Goal: Task Accomplishment & Management: Use online tool/utility

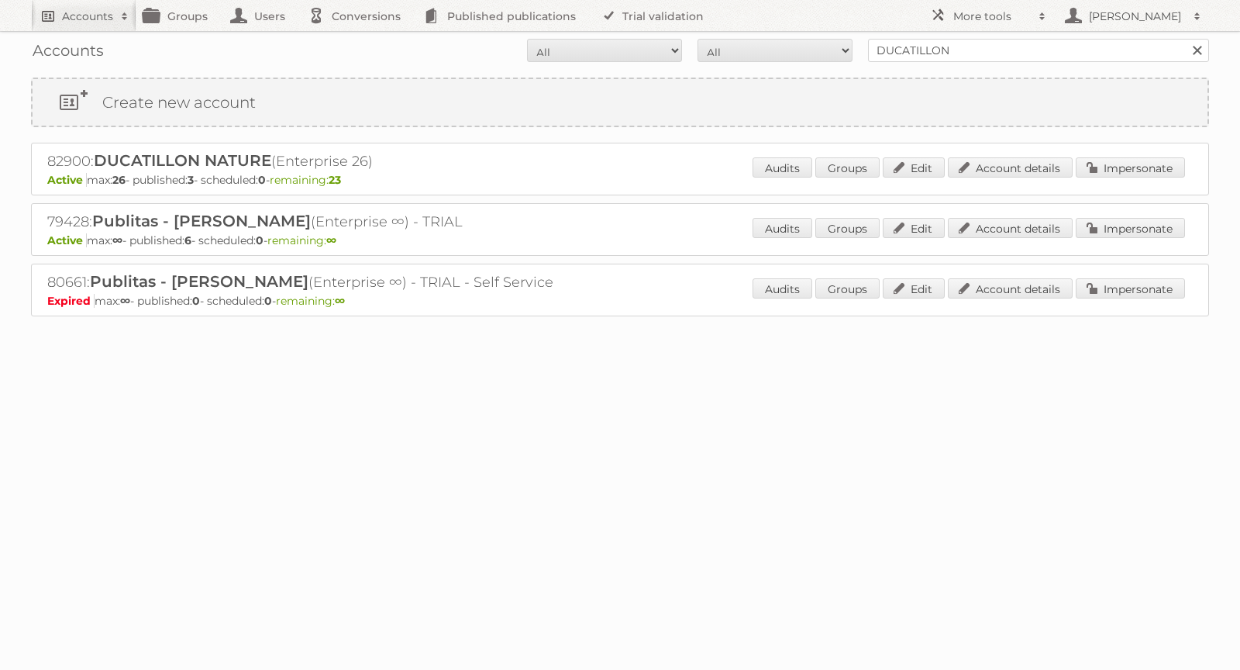
click at [71, 17] on h2 "Accounts" at bounding box center [87, 17] width 51 height 16
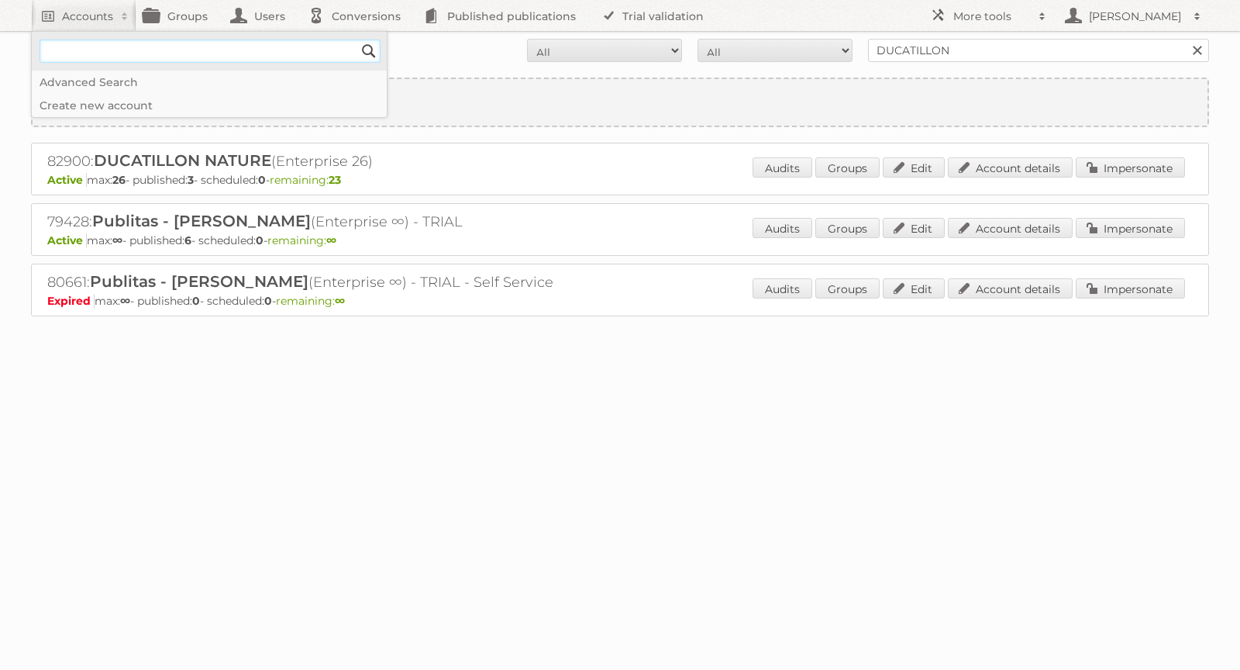
paste input"] "[EMAIL_ADDRESS][DOMAIN_NAME]"
type input"] "[EMAIL_ADDRESS][DOMAIN_NAME]"
click at [367, 46] on input "Search" at bounding box center [368, 51] width 23 height 23
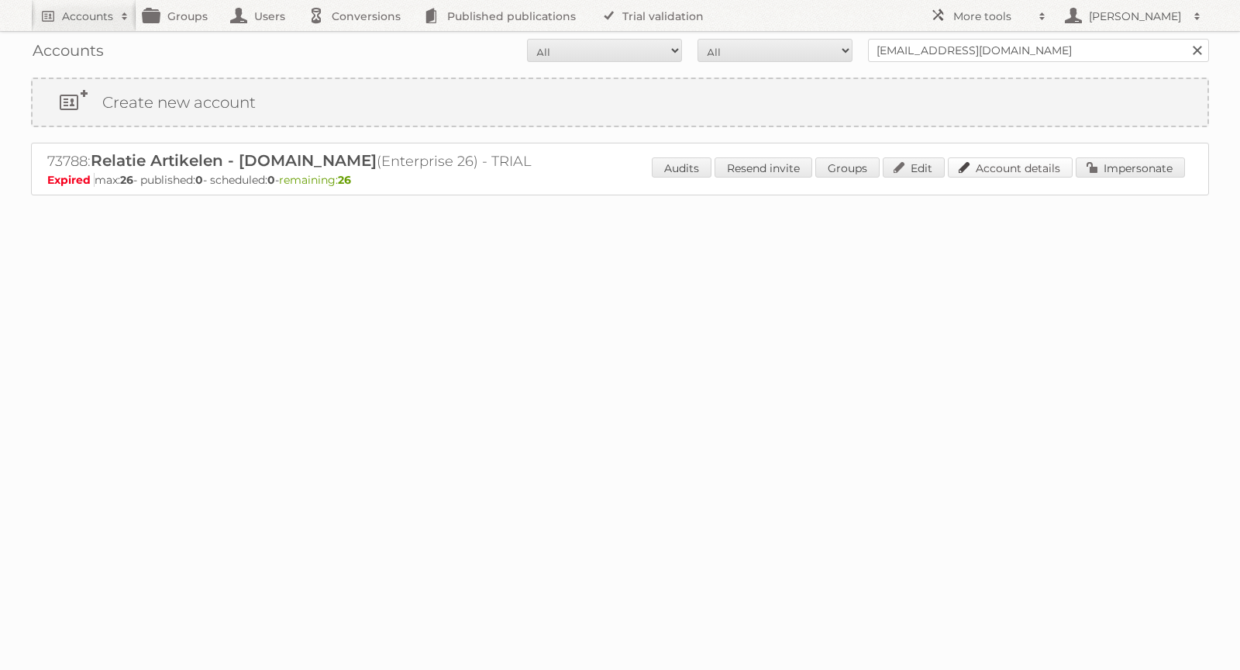
click at [992, 163] on link "Account details" at bounding box center [1010, 167] width 125 height 20
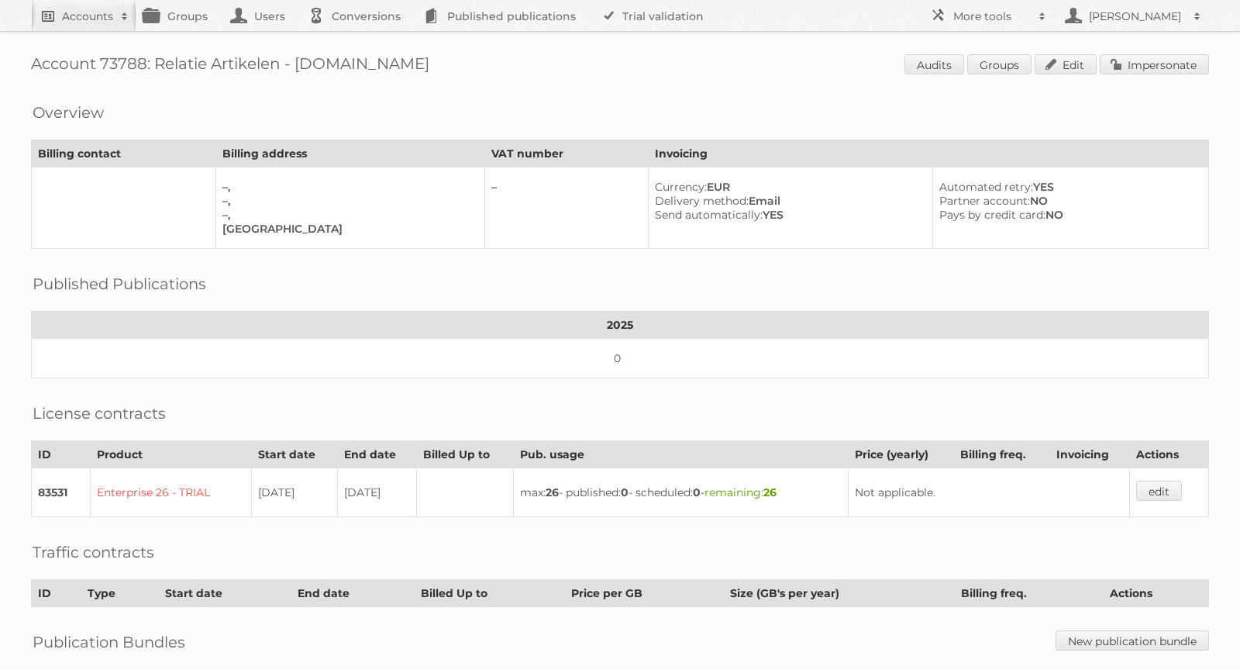
click at [74, 19] on h2 "Accounts" at bounding box center [87, 17] width 51 height 16
paste input"] "[EMAIL_ADDRESS][DOMAIN_NAME]"
drag, startPoint x: 86, startPoint y: 55, endPoint x: 15, endPoint y: 53, distance: 71.3
click at [15, 53] on body "Accounts [EMAIL_ADDRESS][DOMAIN_NAME] Search Advanced Search Create new account…" at bounding box center [620, 335] width 1240 height 670
click at [84, 19] on h2 "Accounts" at bounding box center [87, 17] width 51 height 16
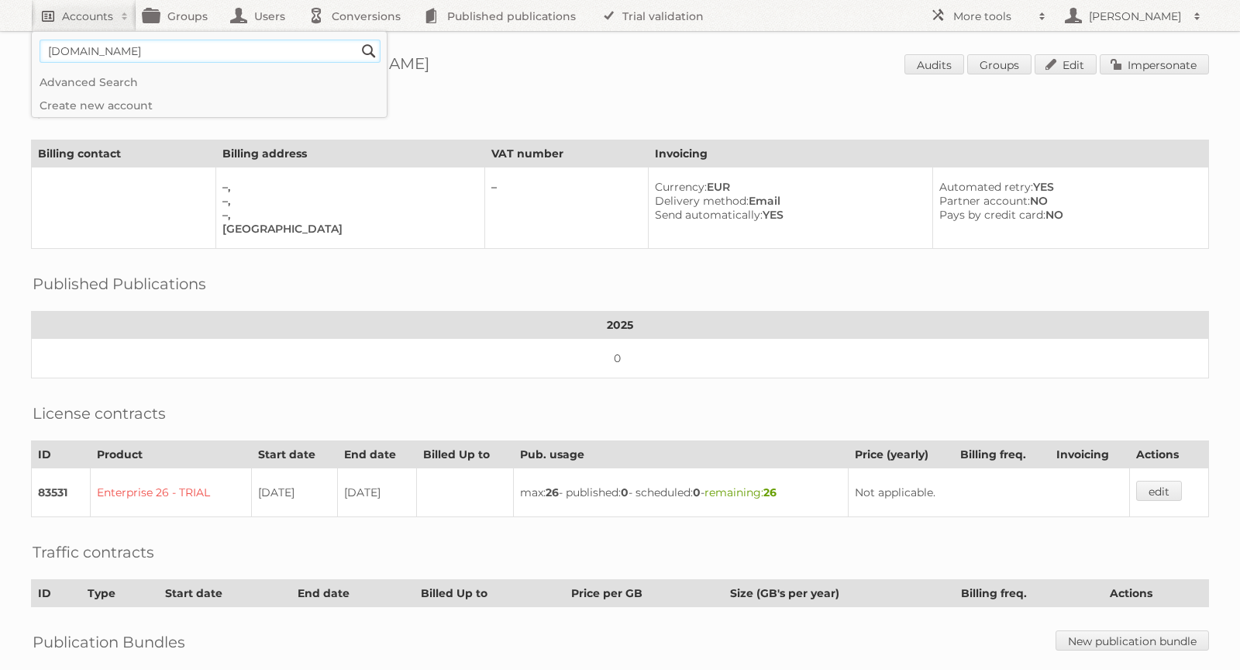
type input"] "[DOMAIN_NAME]"
click at [357, 40] on input "Search" at bounding box center [368, 51] width 23 height 23
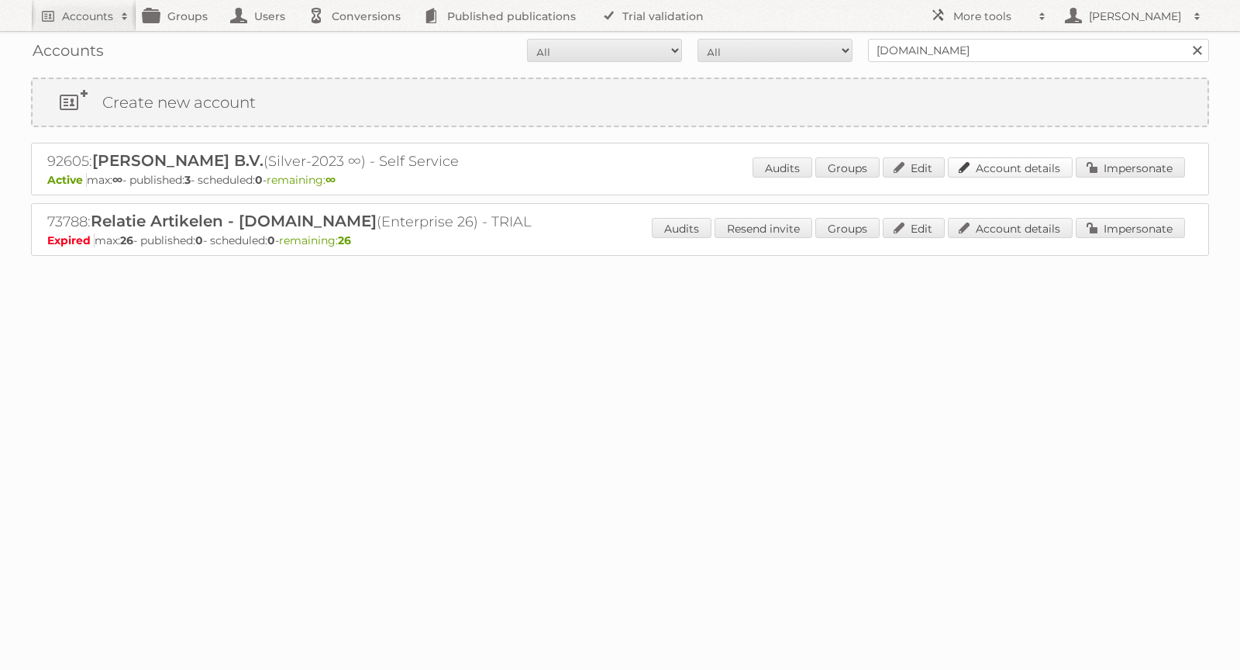
click at [993, 162] on link "Account details" at bounding box center [1010, 167] width 125 height 20
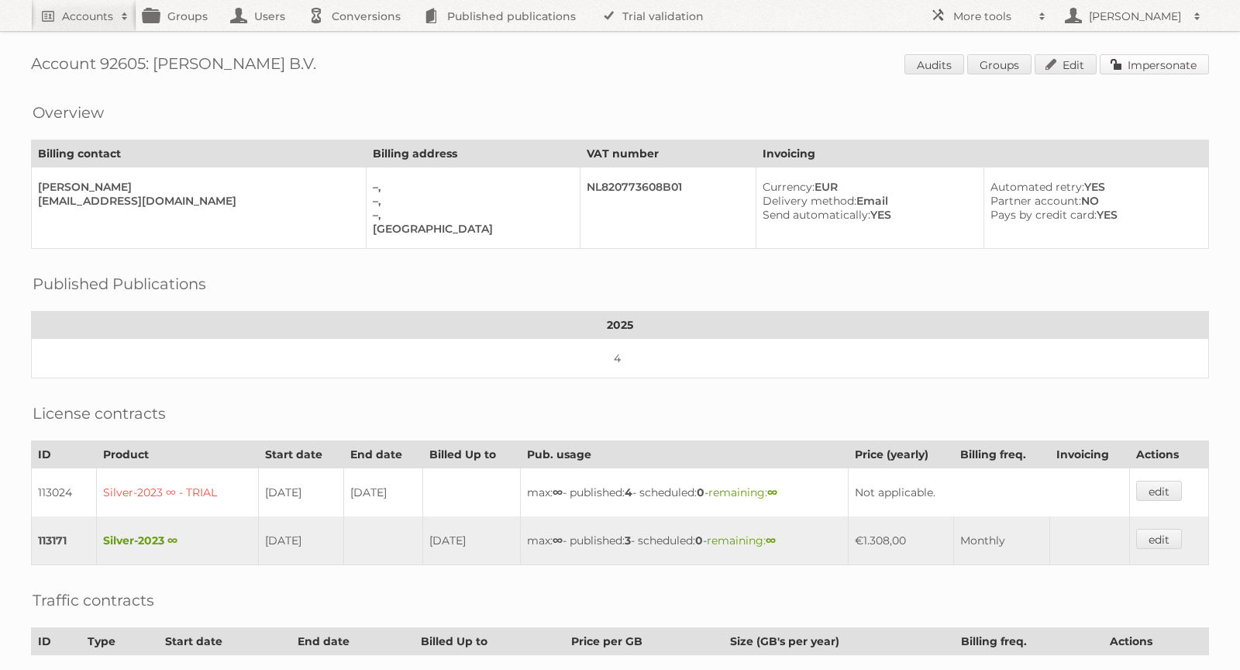
click at [1141, 67] on link "Impersonate" at bounding box center [1154, 64] width 109 height 20
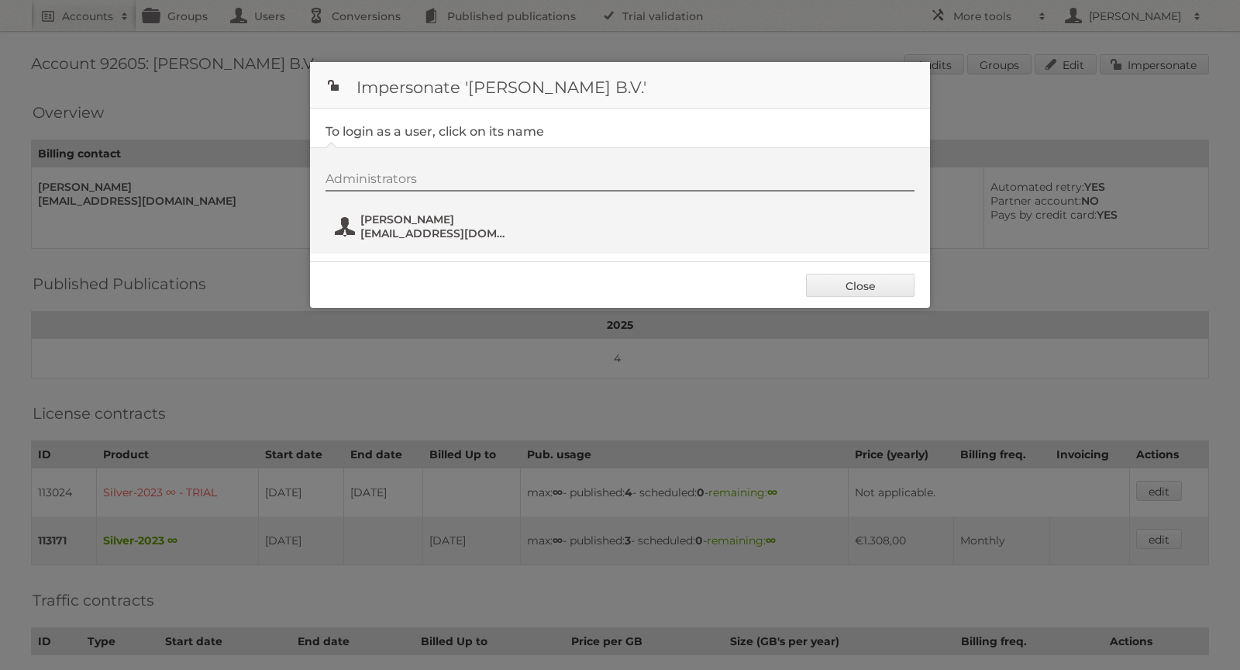
click at [420, 215] on span "J. Hoogenboom" at bounding box center [436, 219] width 150 height 14
